Goal: Find specific page/section: Find specific page/section

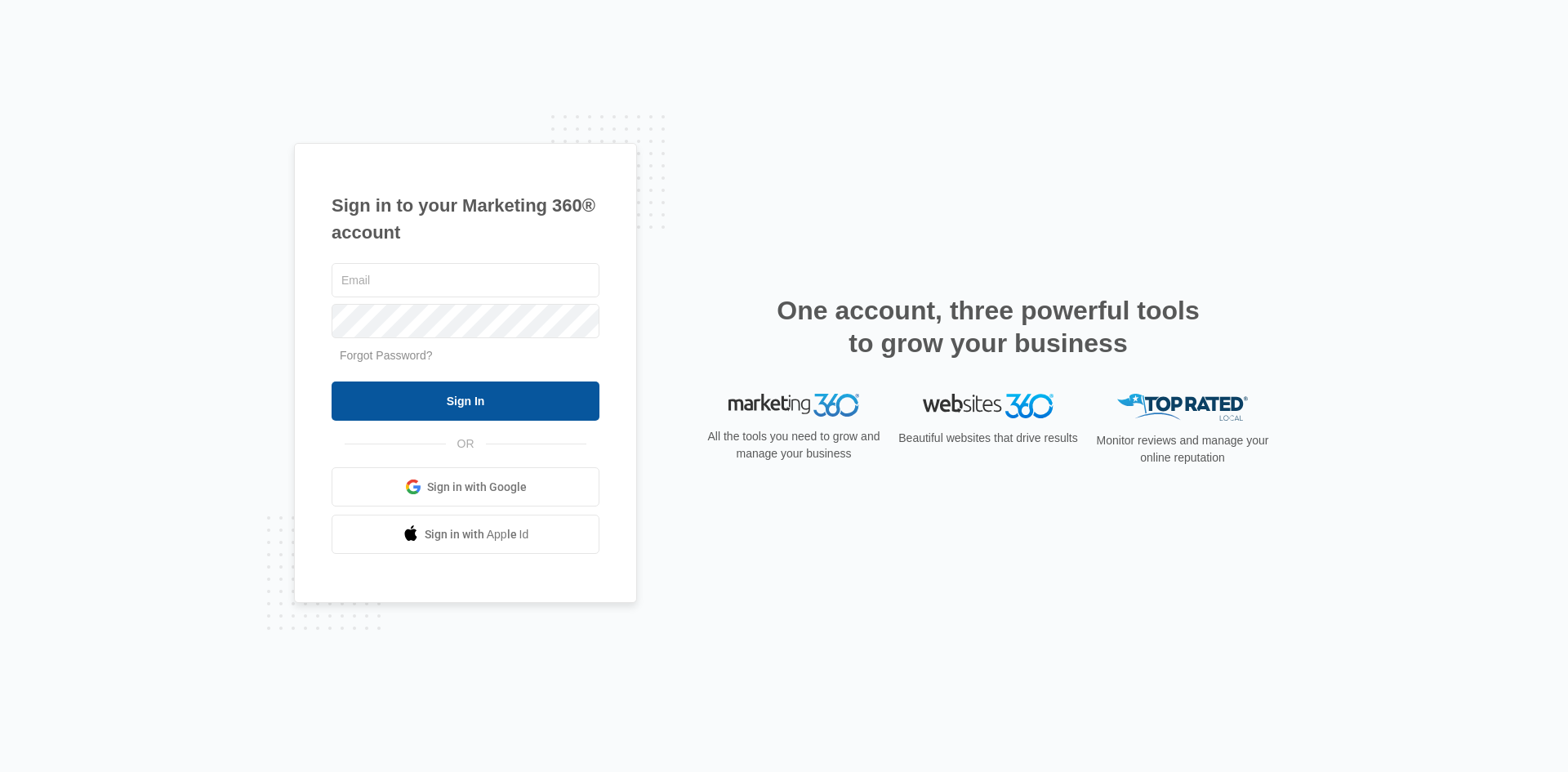
type input "[EMAIL_ADDRESS][DOMAIN_NAME]"
click at [411, 402] on input "Sign In" at bounding box center [465, 400] width 268 height 39
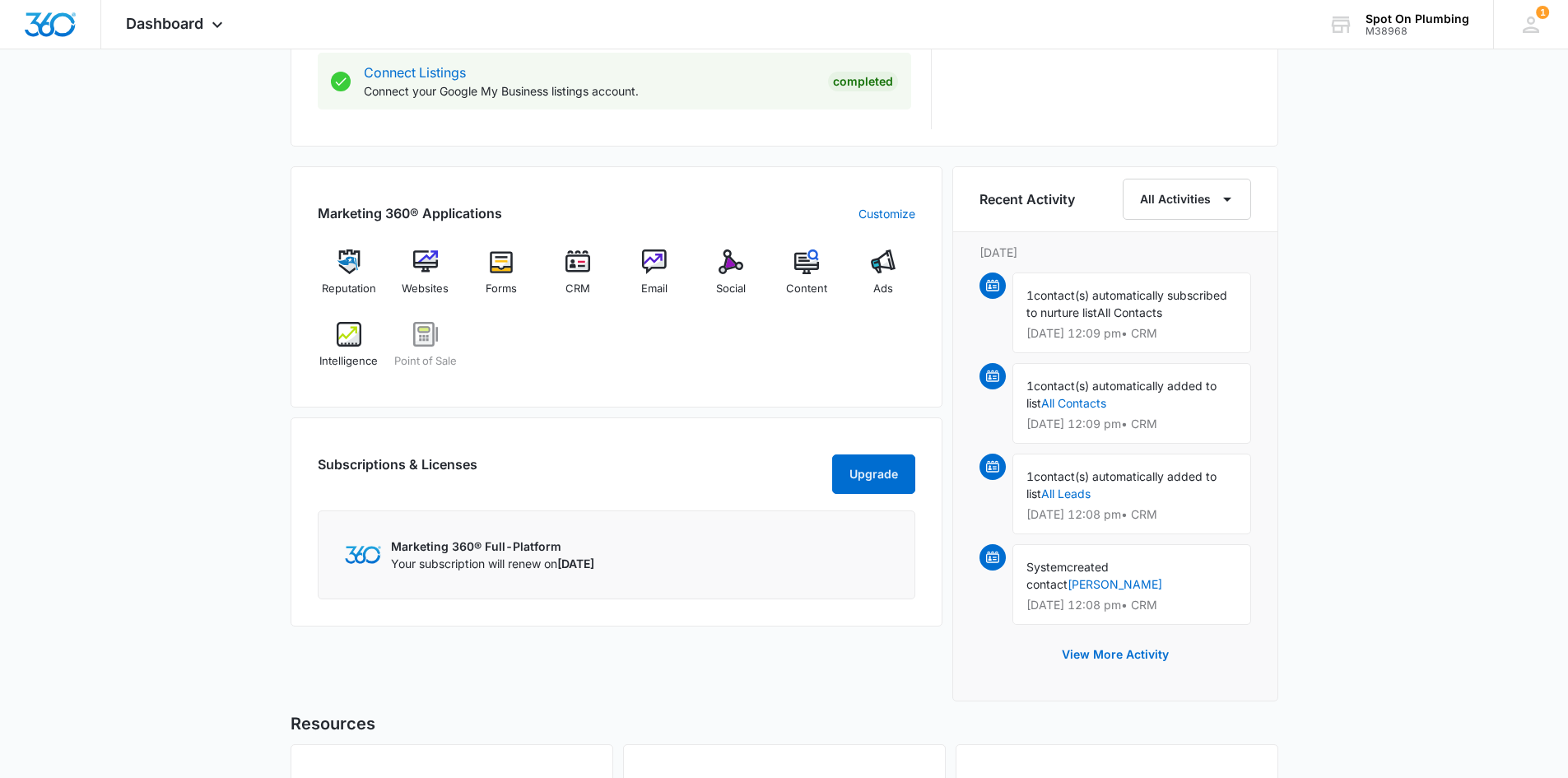
scroll to position [823, 0]
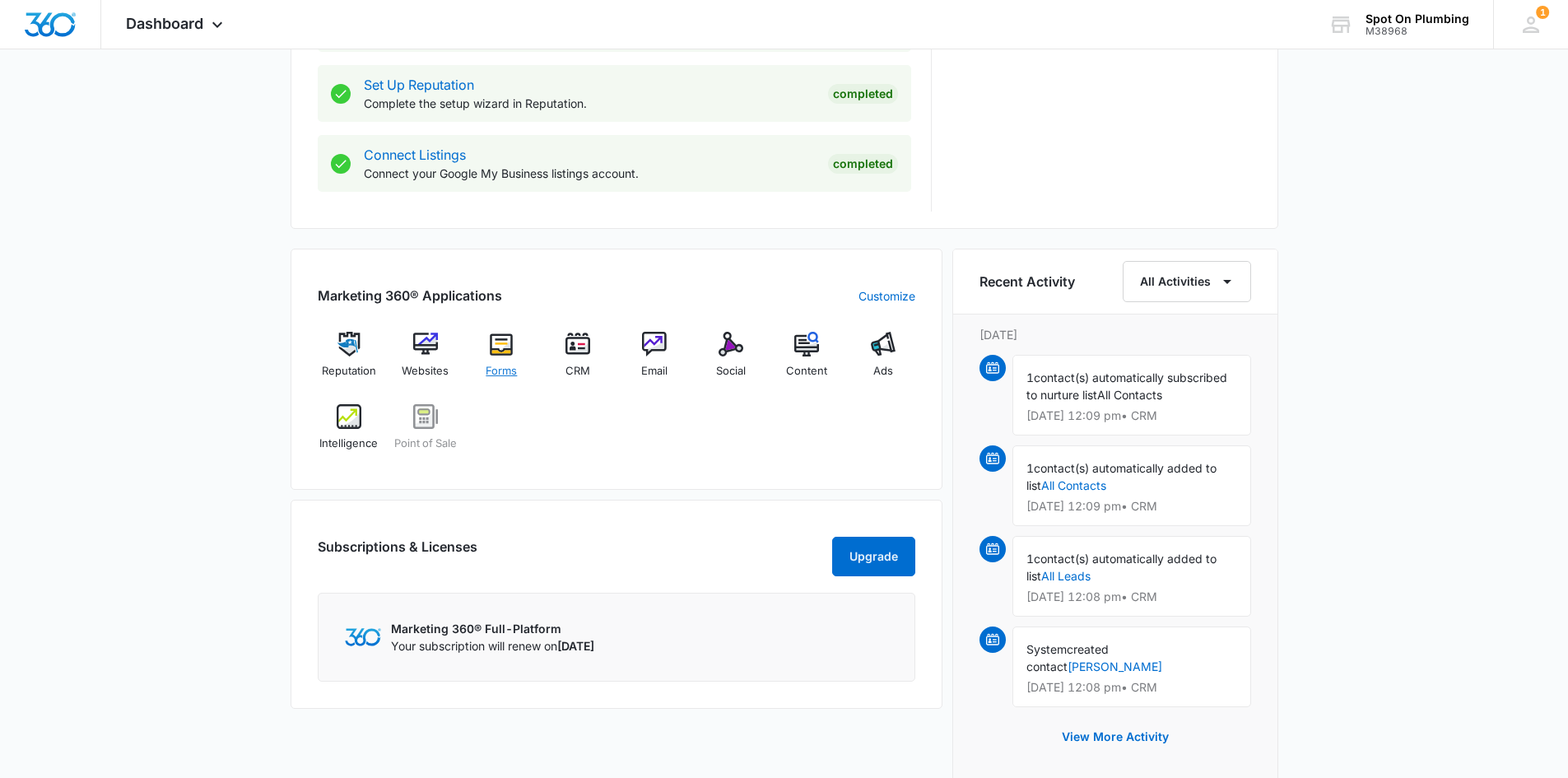
click at [500, 355] on img at bounding box center [501, 344] width 25 height 25
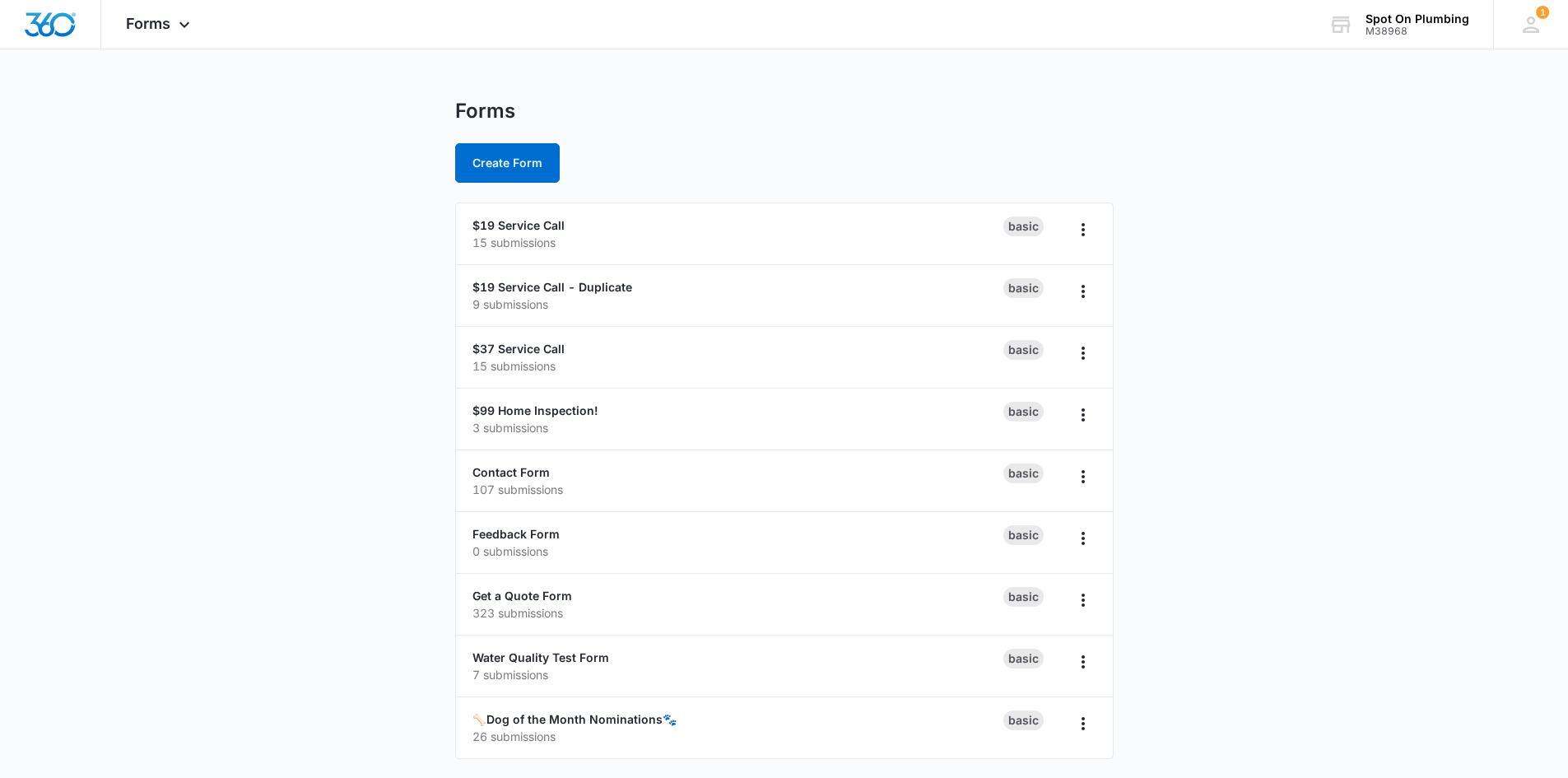
scroll to position [4, 0]
click at [558, 722] on link "🦴Dog of the Month Nominations🐾" at bounding box center [574, 717] width 205 height 14
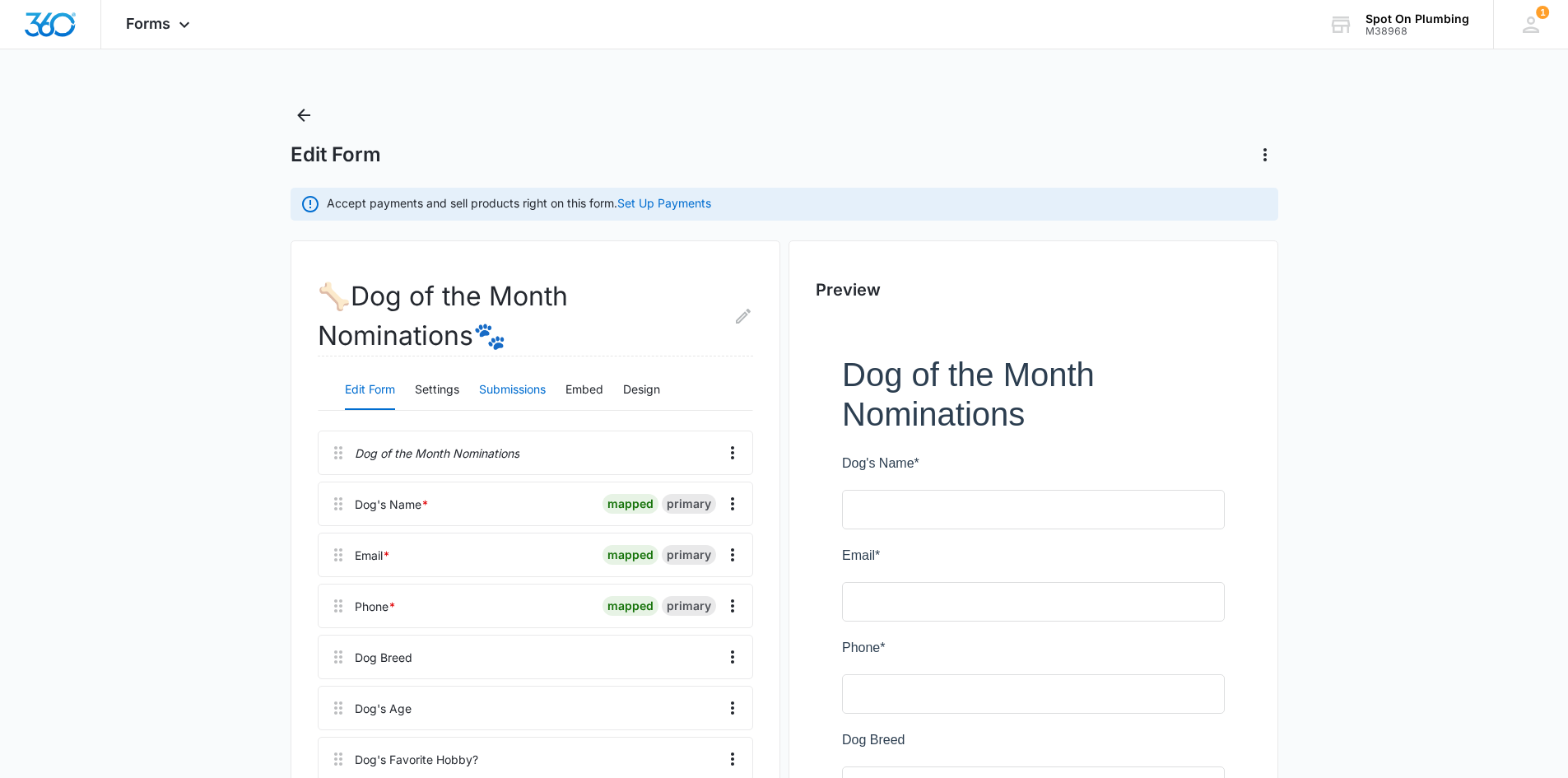
click at [518, 392] on button "Submissions" at bounding box center [512, 390] width 66 height 39
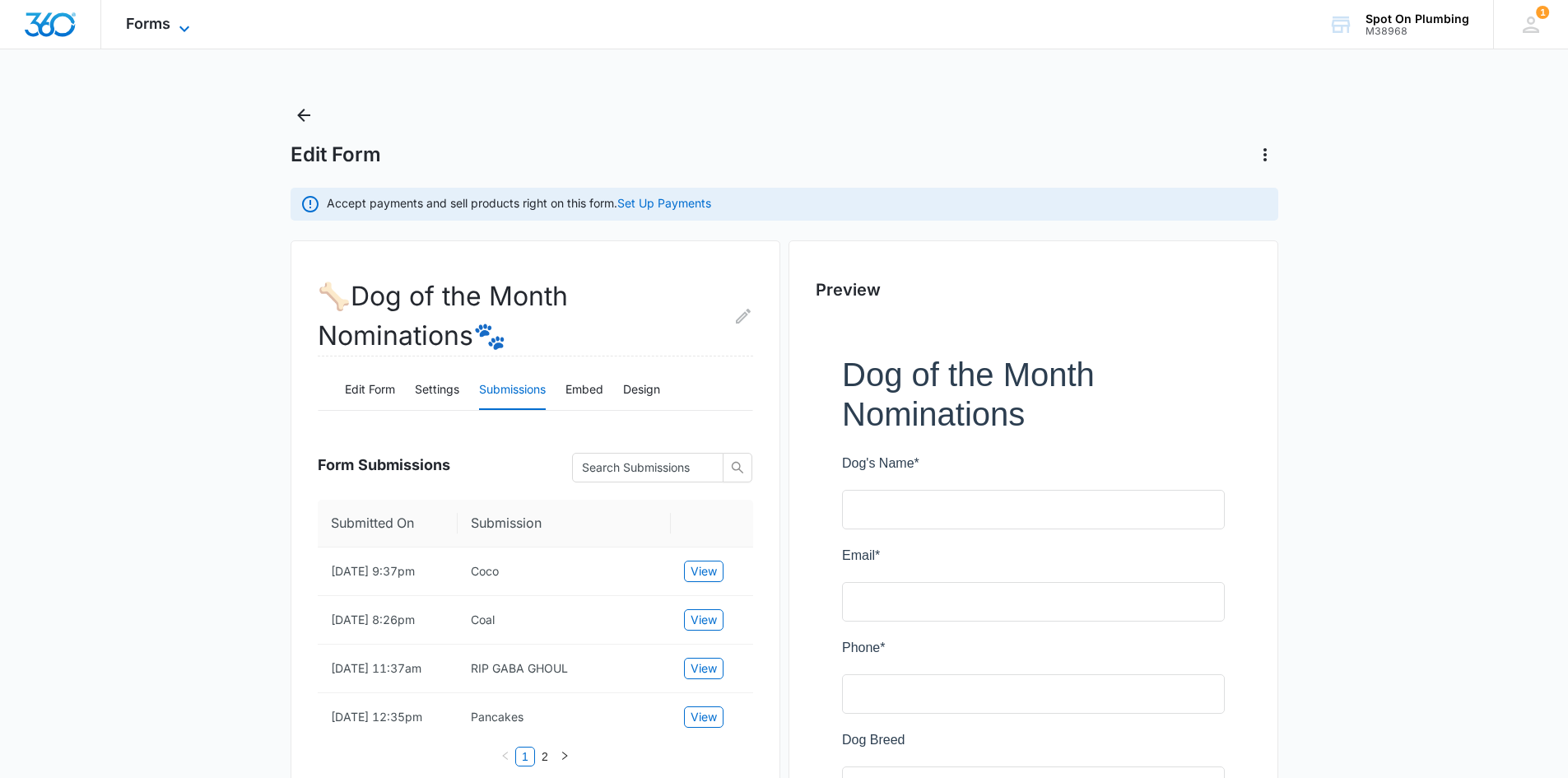
click at [178, 20] on icon at bounding box center [184, 29] width 20 height 20
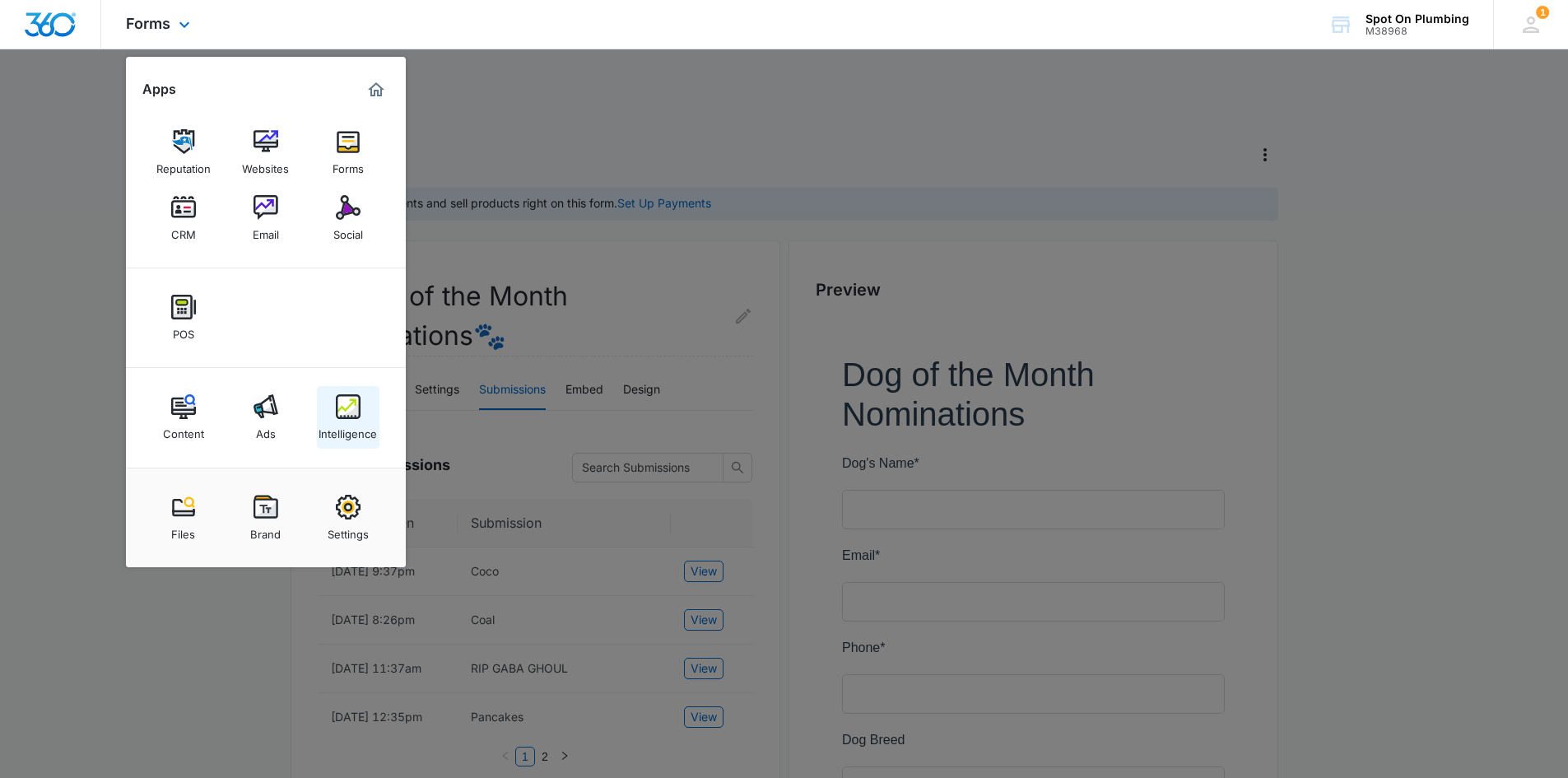
click at [330, 410] on link "Intelligence" at bounding box center [348, 417] width 62 height 62
